Goal: Transaction & Acquisition: Subscribe to service/newsletter

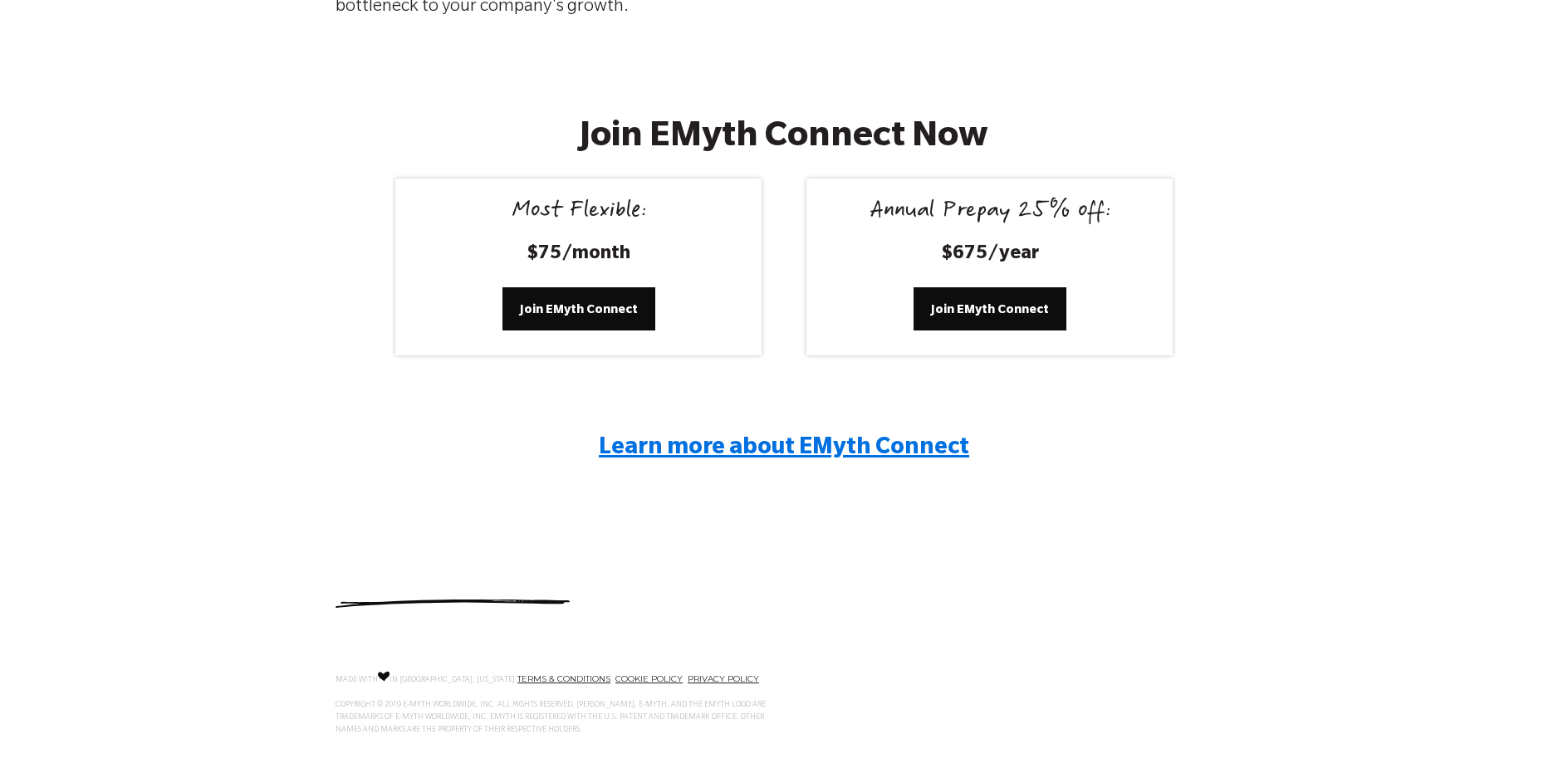
scroll to position [3083, 0]
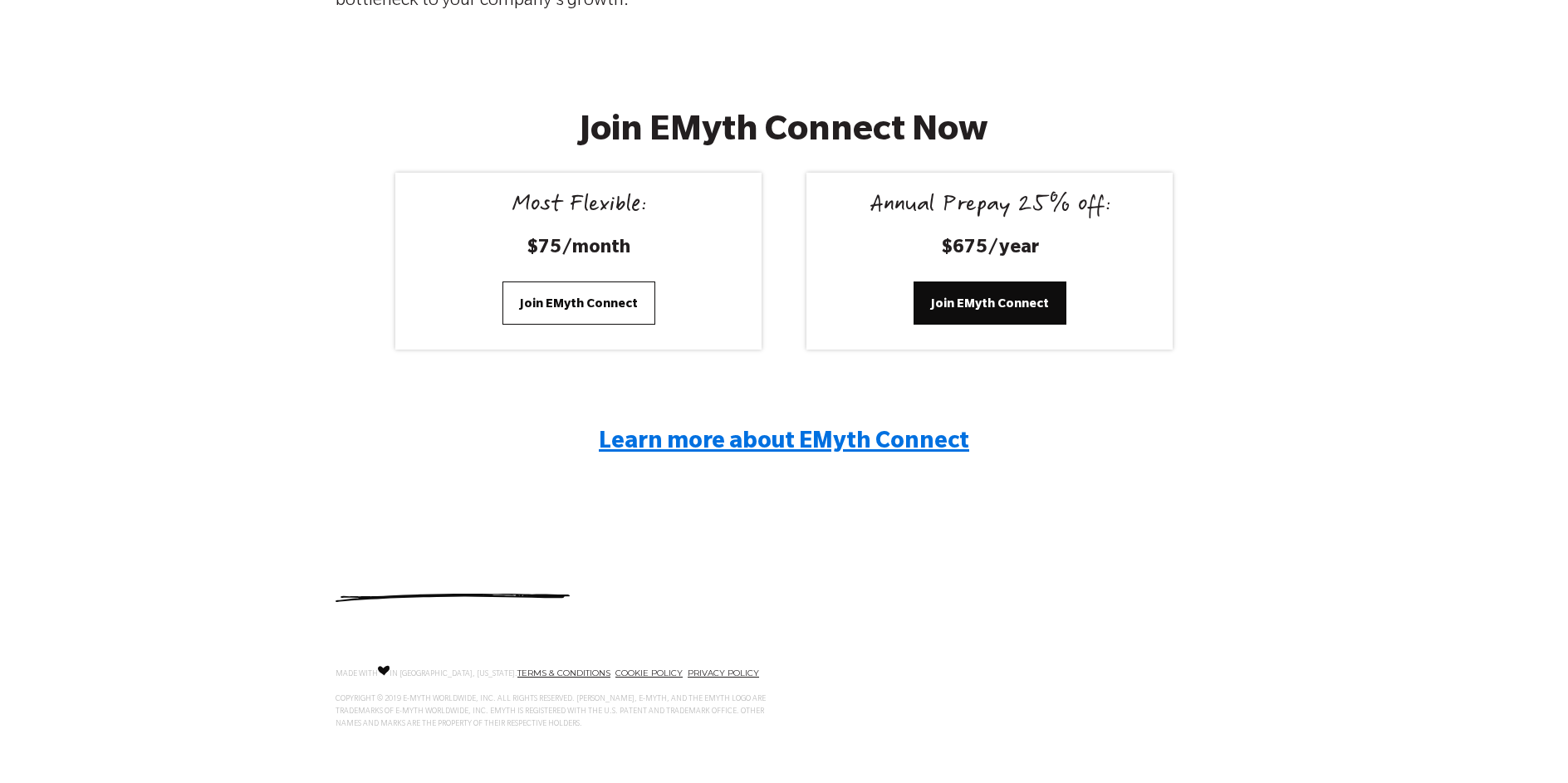
click at [549, 306] on span "Join EMyth Connect" at bounding box center [579, 303] width 118 height 18
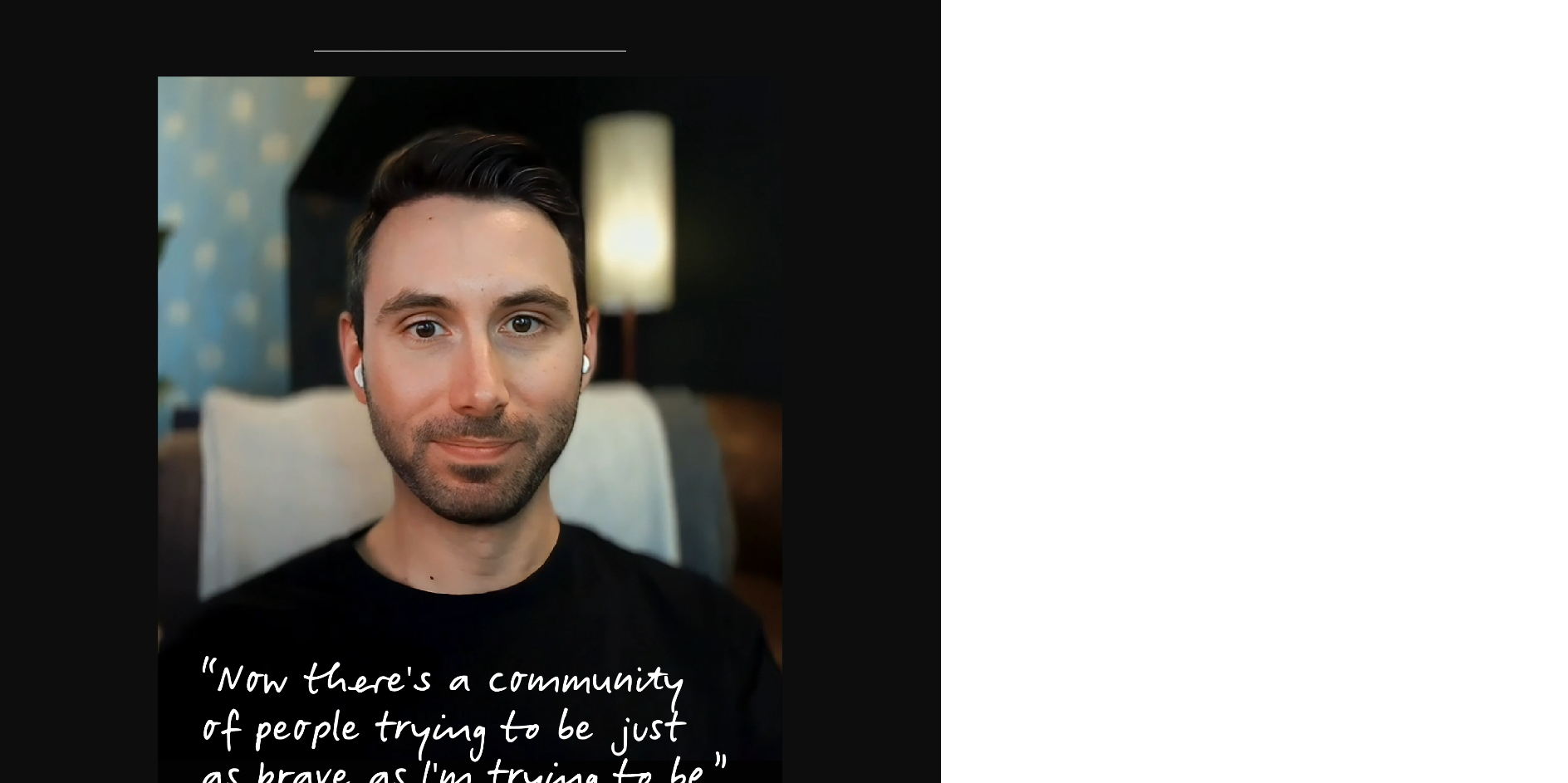
scroll to position [1021, 0]
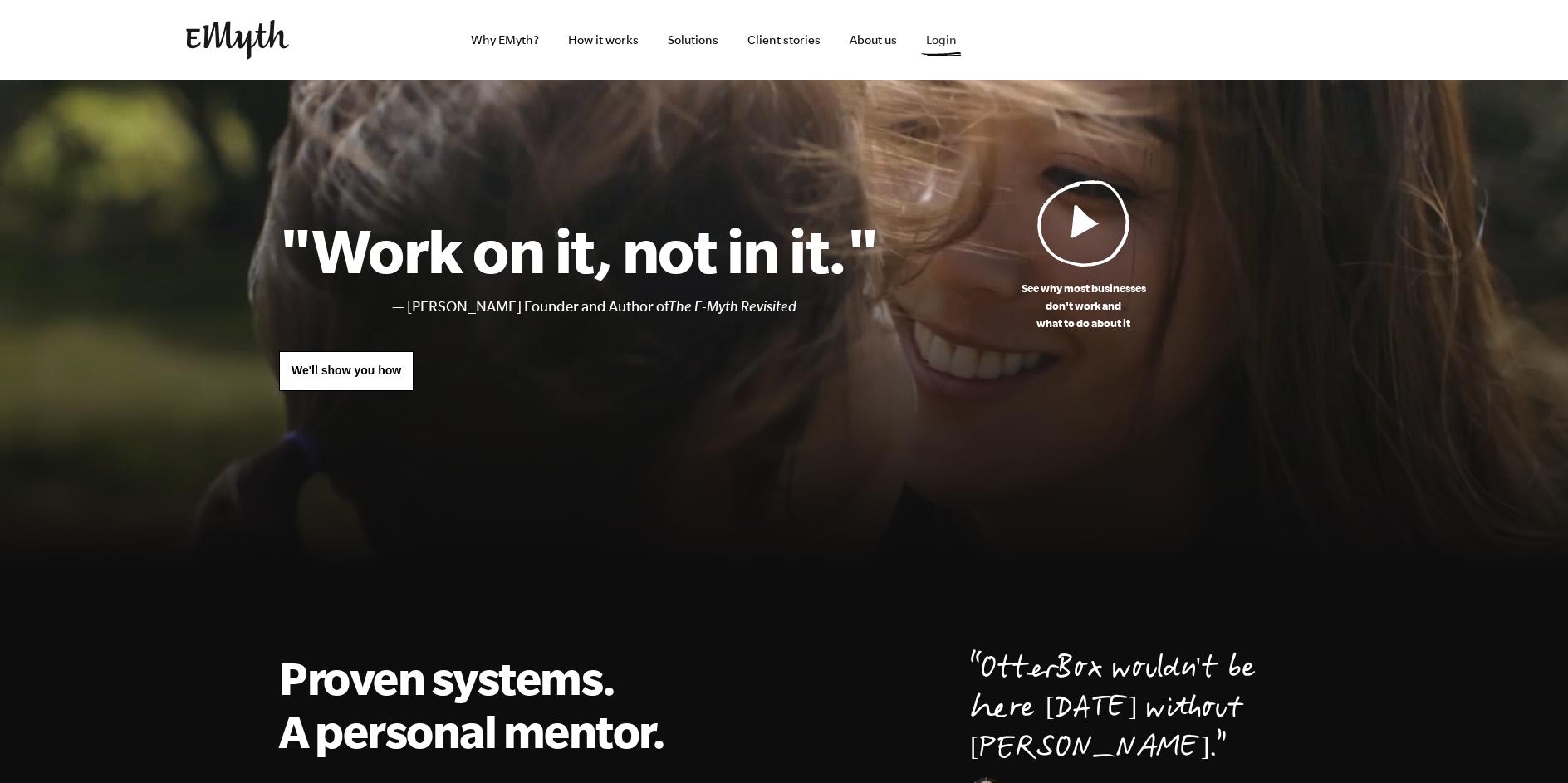
click at [924, 36] on link "Login" at bounding box center [941, 39] width 57 height 79
